Goal: Task Accomplishment & Management: Complete application form

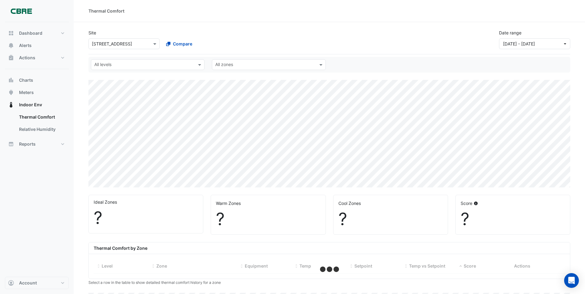
select select "***"
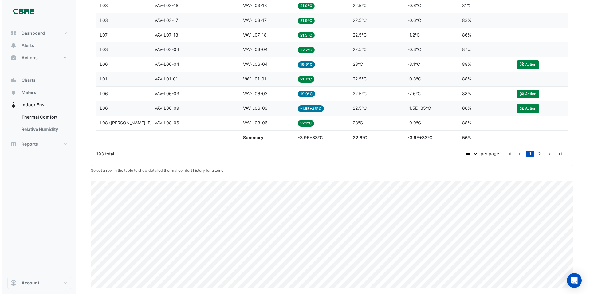
scroll to position [1612, 0]
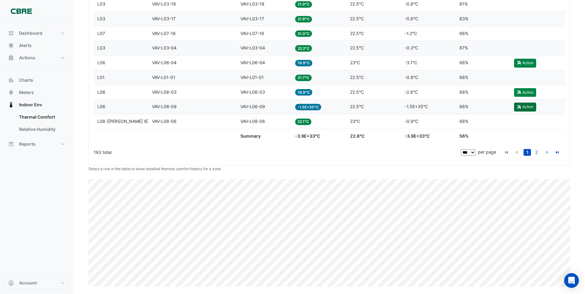
click at [529, 107] on button "Action" at bounding box center [525, 107] width 22 height 9
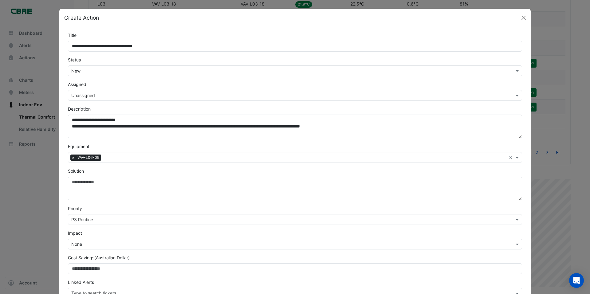
click at [98, 70] on input "text" at bounding box center [288, 71] width 435 height 6
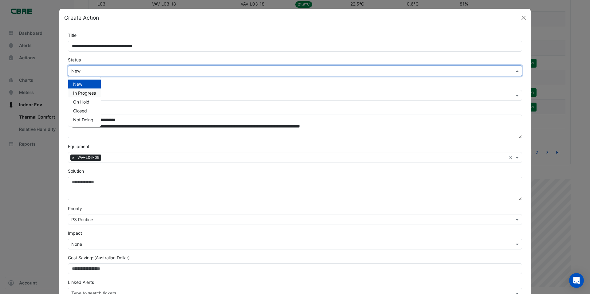
click at [157, 82] on div "Assigned Select Assignee × Unassigned" at bounding box center [294, 91] width 461 height 20
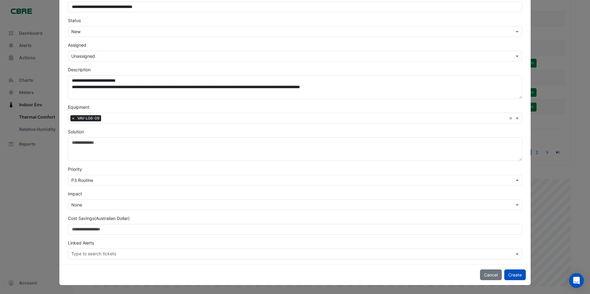
scroll to position [0, 0]
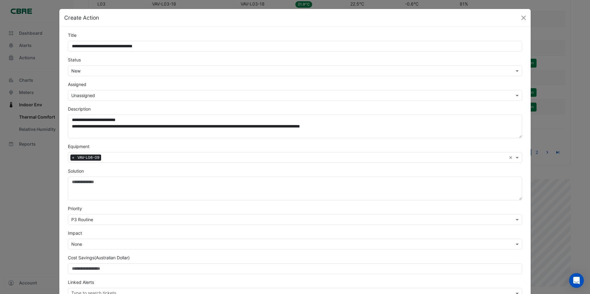
click at [204, 70] on input "text" at bounding box center [288, 71] width 435 height 6
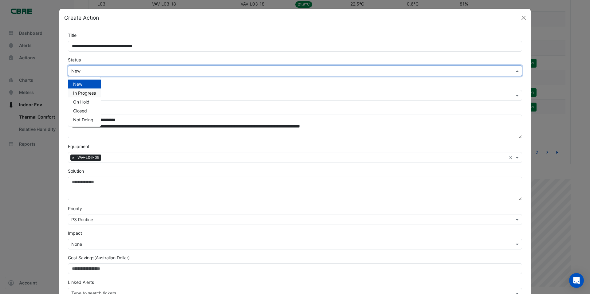
click at [85, 95] on span "In Progress" at bounding box center [84, 92] width 23 height 5
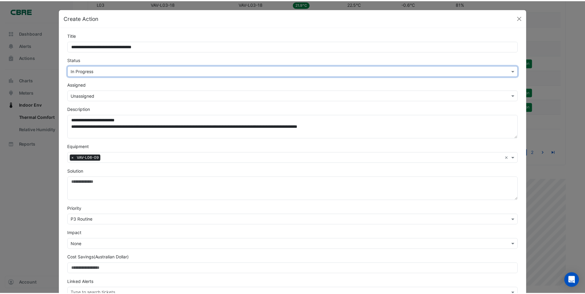
scroll to position [39, 0]
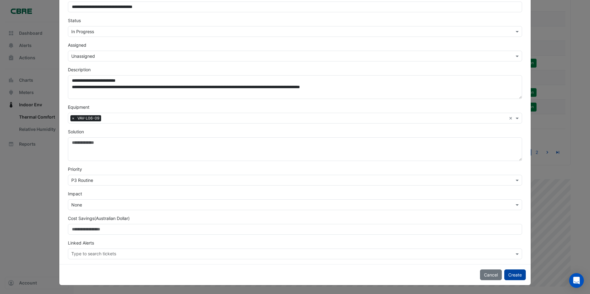
click at [519, 273] on button "Create" at bounding box center [515, 274] width 22 height 11
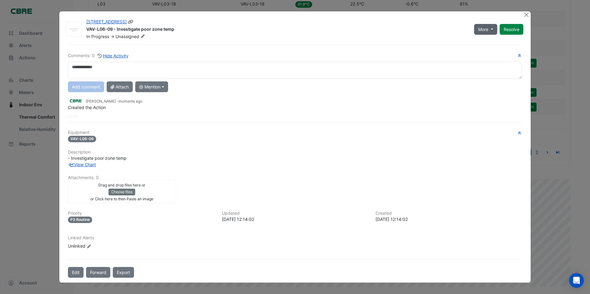
click at [488, 29] on span "More" at bounding box center [483, 29] width 10 height 6
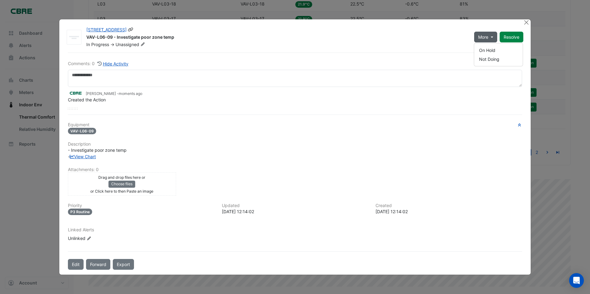
click at [458, 36] on div "VAV-L06-09 - Investigate poor zone temp" at bounding box center [276, 37] width 380 height 7
click at [487, 35] on span "More" at bounding box center [483, 37] width 10 height 6
click at [485, 50] on button "On Hold" at bounding box center [498, 50] width 49 height 9
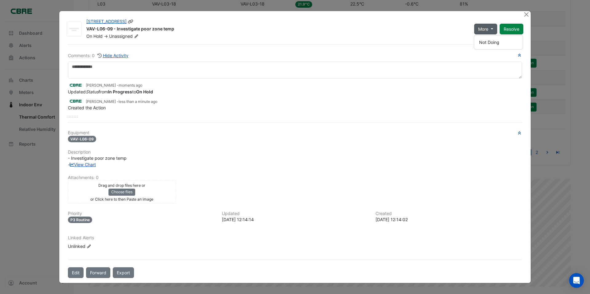
click at [426, 31] on div "VAV-L06-09 - Investigate poor zone temp" at bounding box center [276, 29] width 380 height 7
click at [480, 31] on span "More" at bounding box center [483, 29] width 10 height 6
click at [461, 35] on div "On Hold -> Unassigned" at bounding box center [277, 36] width 382 height 6
click at [484, 31] on span "More" at bounding box center [483, 29] width 10 height 6
click at [450, 28] on div "VAV-L06-09 - Investigate poor zone temp" at bounding box center [276, 29] width 380 height 7
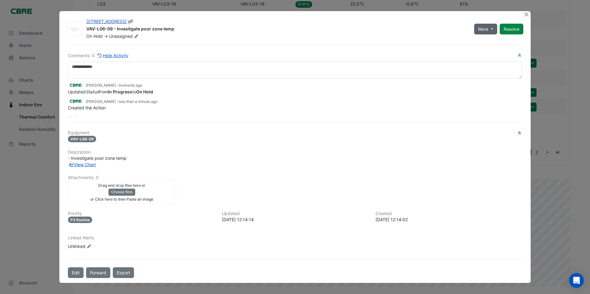
click at [486, 34] on button "More" at bounding box center [485, 29] width 23 height 11
click at [458, 28] on div "VAV-L06-09 - Investigate poor zone temp" at bounding box center [276, 29] width 380 height 7
click at [527, 16] on button "Close" at bounding box center [526, 14] width 6 height 6
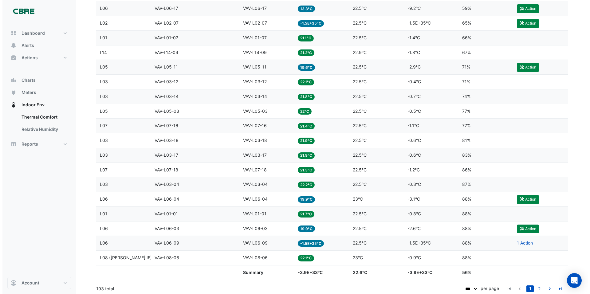
scroll to position [1489, 0]
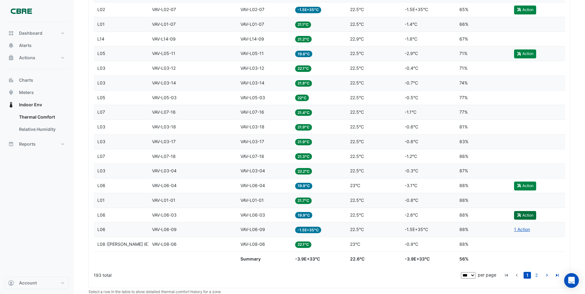
click at [525, 216] on button "Action" at bounding box center [525, 215] width 22 height 9
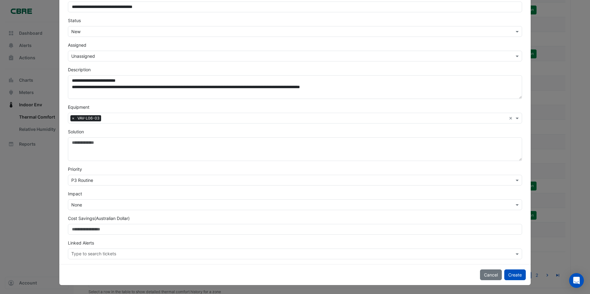
scroll to position [0, 0]
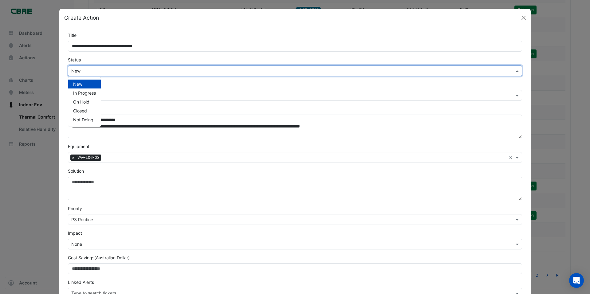
drag, startPoint x: 179, startPoint y: 67, endPoint x: 182, endPoint y: 70, distance: 4.3
click at [180, 69] on input "text" at bounding box center [288, 71] width 435 height 6
click at [87, 94] on span "In Progress" at bounding box center [84, 92] width 23 height 5
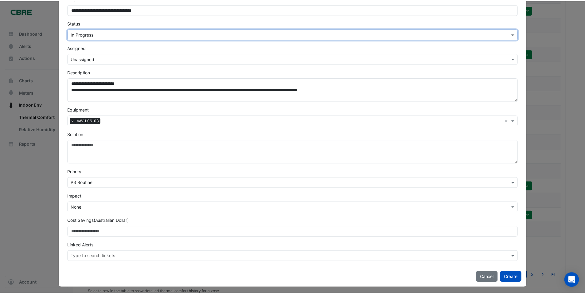
scroll to position [39, 0]
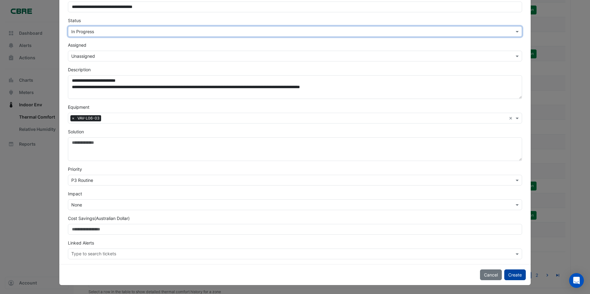
click at [511, 274] on button "Create" at bounding box center [515, 274] width 22 height 11
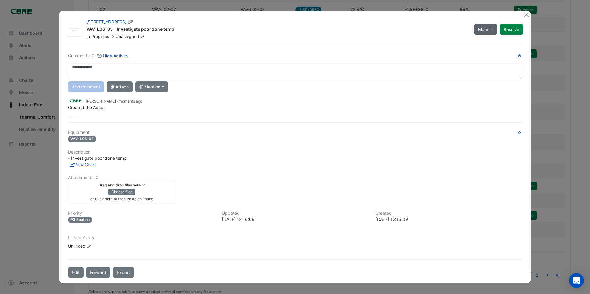
click at [486, 30] on span "More" at bounding box center [483, 29] width 10 height 6
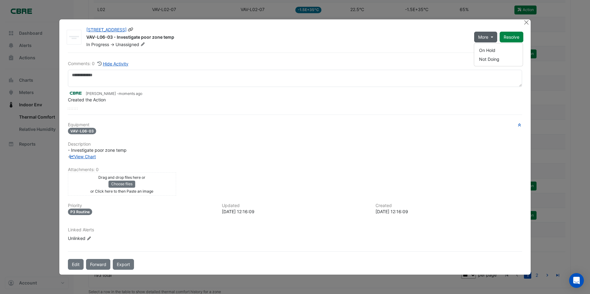
drag, startPoint x: 452, startPoint y: 37, endPoint x: 493, endPoint y: 29, distance: 41.6
click at [454, 36] on div "VAV-L06-03 - Investigate poor zone temp" at bounding box center [276, 37] width 380 height 7
click at [528, 23] on button "Close" at bounding box center [526, 22] width 6 height 6
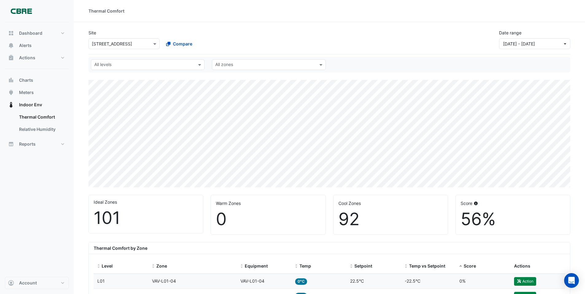
scroll to position [0, 0]
click at [26, 46] on span "Alerts" at bounding box center [25, 45] width 13 height 6
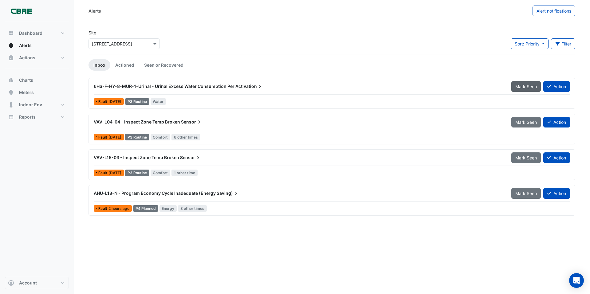
click at [526, 88] on span "Mark Seen" at bounding box center [526, 86] width 22 height 5
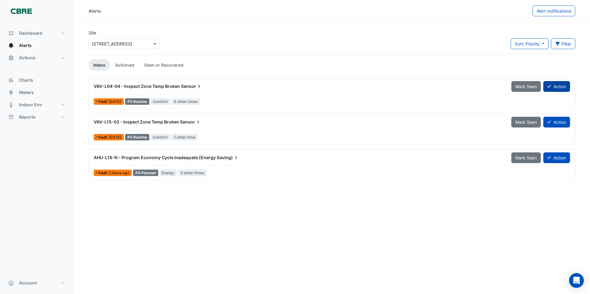
click at [554, 89] on button "Action" at bounding box center [556, 86] width 27 height 11
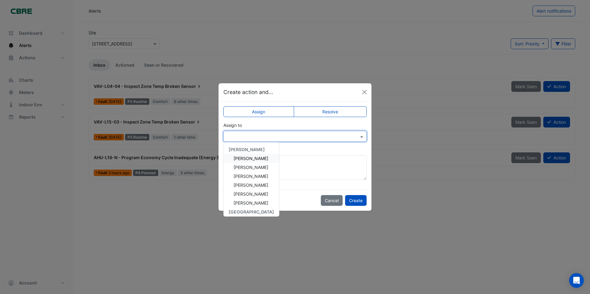
click at [256, 136] on input "text" at bounding box center [289, 136] width 124 height 6
click at [258, 195] on span "[PERSON_NAME]" at bounding box center [251, 193] width 35 height 5
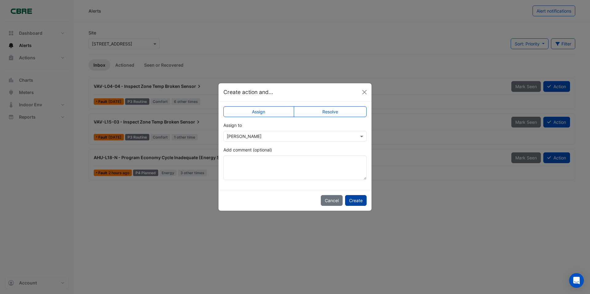
click at [356, 202] on button "Create" at bounding box center [356, 200] width 22 height 11
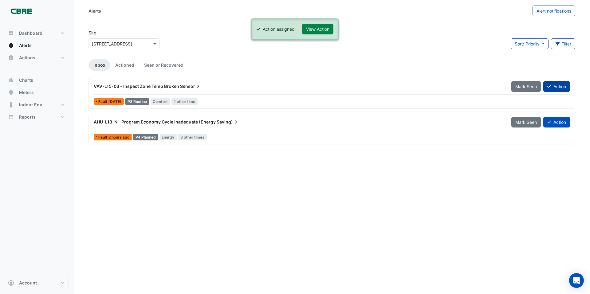
click at [555, 88] on button "Action" at bounding box center [556, 86] width 27 height 11
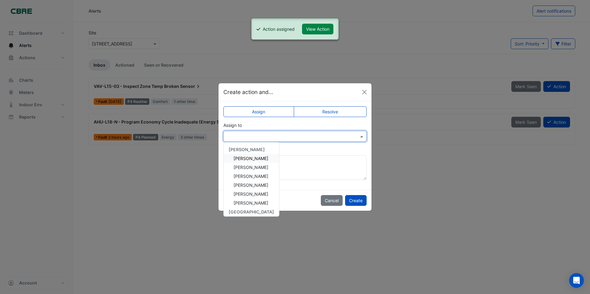
click at [251, 136] on input "text" at bounding box center [289, 136] width 124 height 6
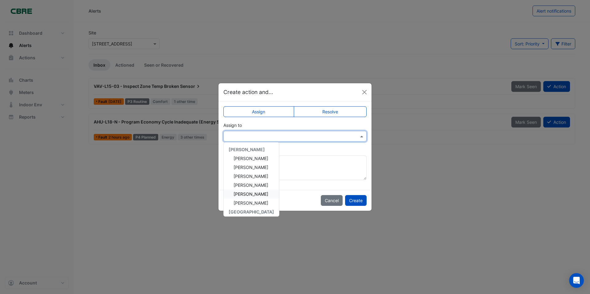
click at [254, 193] on span "[PERSON_NAME]" at bounding box center [251, 193] width 35 height 5
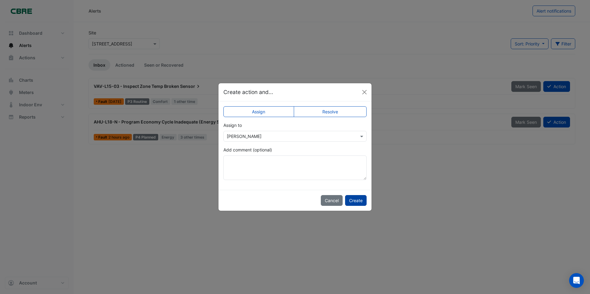
click at [354, 202] on button "Create" at bounding box center [356, 200] width 22 height 11
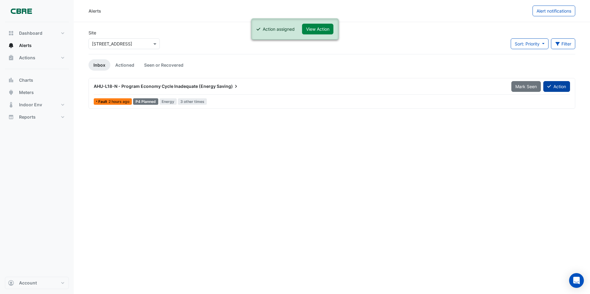
click at [556, 88] on button "Action" at bounding box center [556, 86] width 27 height 11
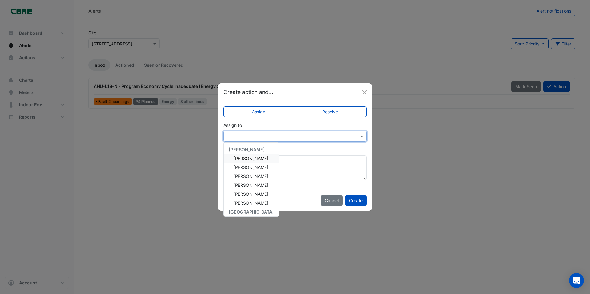
click at [237, 138] on input "text" at bounding box center [289, 136] width 124 height 6
click at [257, 194] on span "[PERSON_NAME]" at bounding box center [251, 193] width 35 height 5
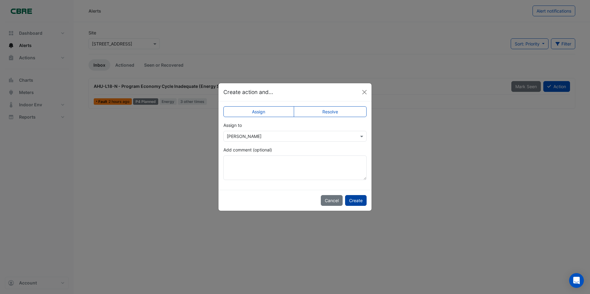
click at [358, 201] on button "Create" at bounding box center [356, 200] width 22 height 11
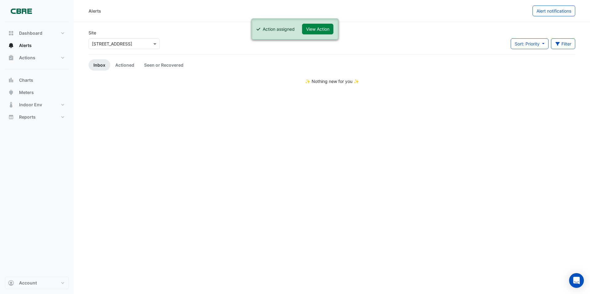
click at [199, 146] on div "Alerts Alert notifications Site Select a Site × [STREET_ADDRESS] Sort: Priority…" at bounding box center [332, 147] width 516 height 294
click at [33, 37] on button "Dashboard" at bounding box center [37, 33] width 64 height 12
select select "***"
